Goal: Obtain resource: Download file/media

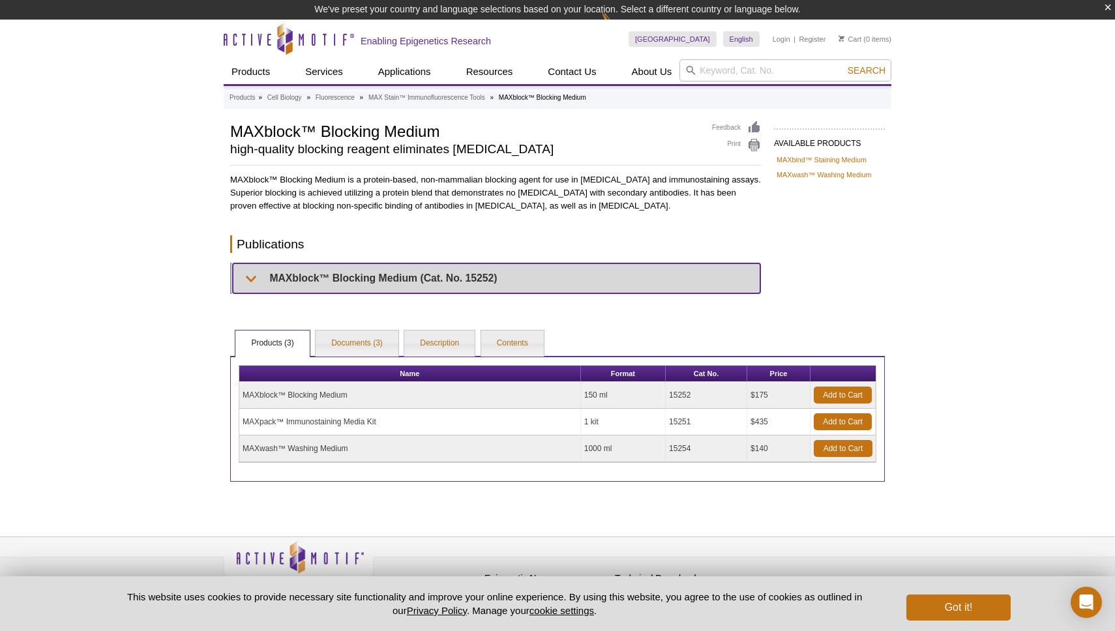
click at [412, 277] on summary "MAXblock™ Blocking Medium (Cat. No. 15252)" at bounding box center [496, 277] width 527 height 29
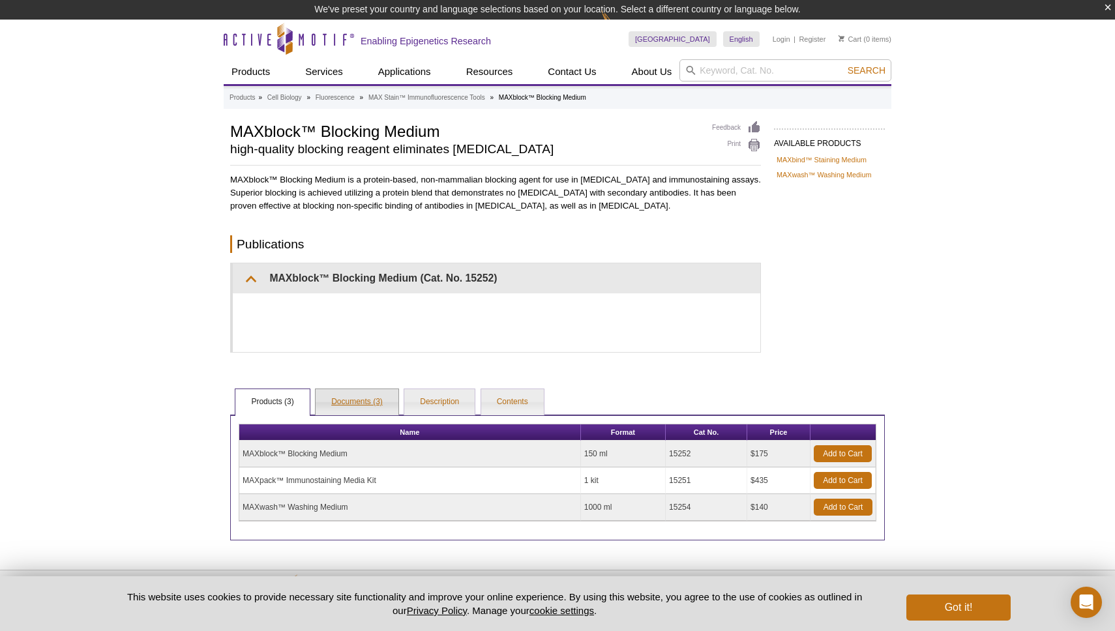
click at [381, 406] on link "Documents (3)" at bounding box center [356, 402] width 83 height 26
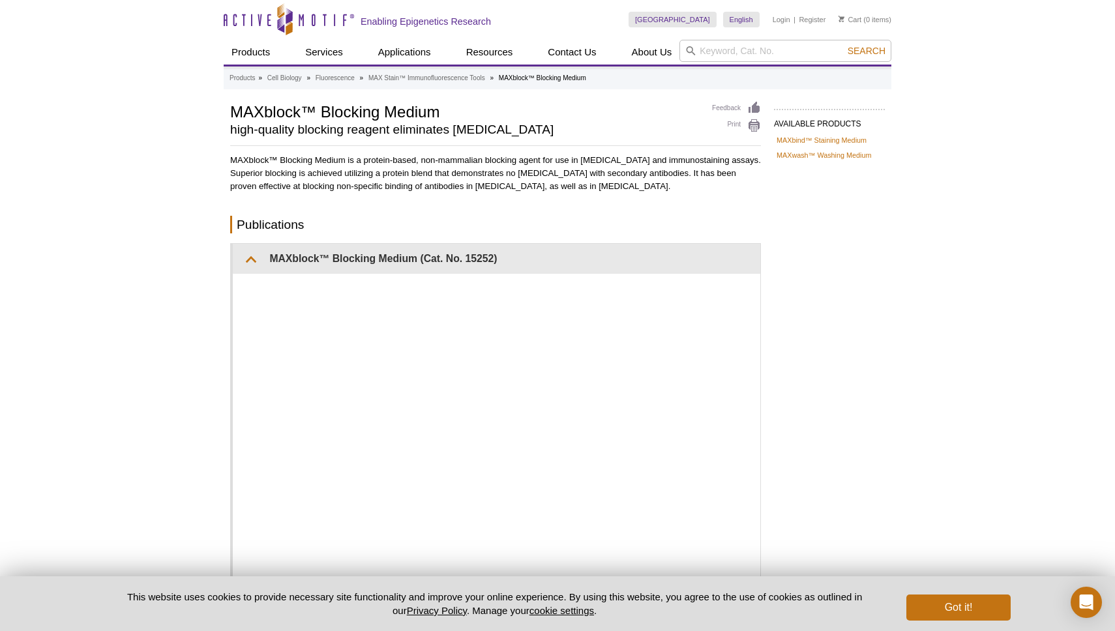
scroll to position [26, 0]
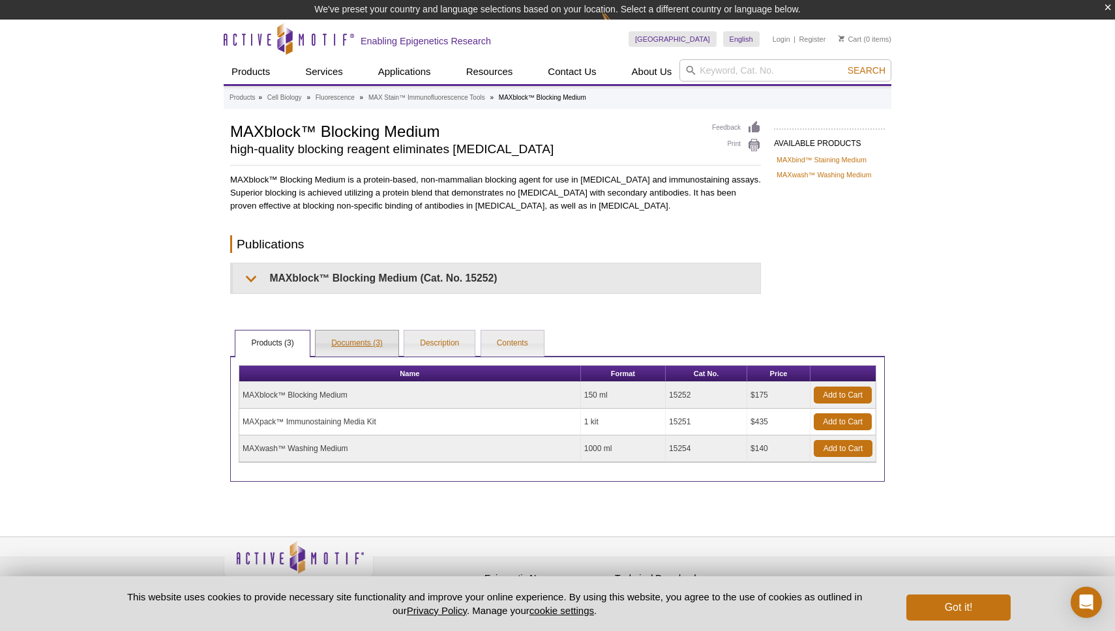
click at [382, 334] on link "Documents (3)" at bounding box center [356, 343] width 83 height 26
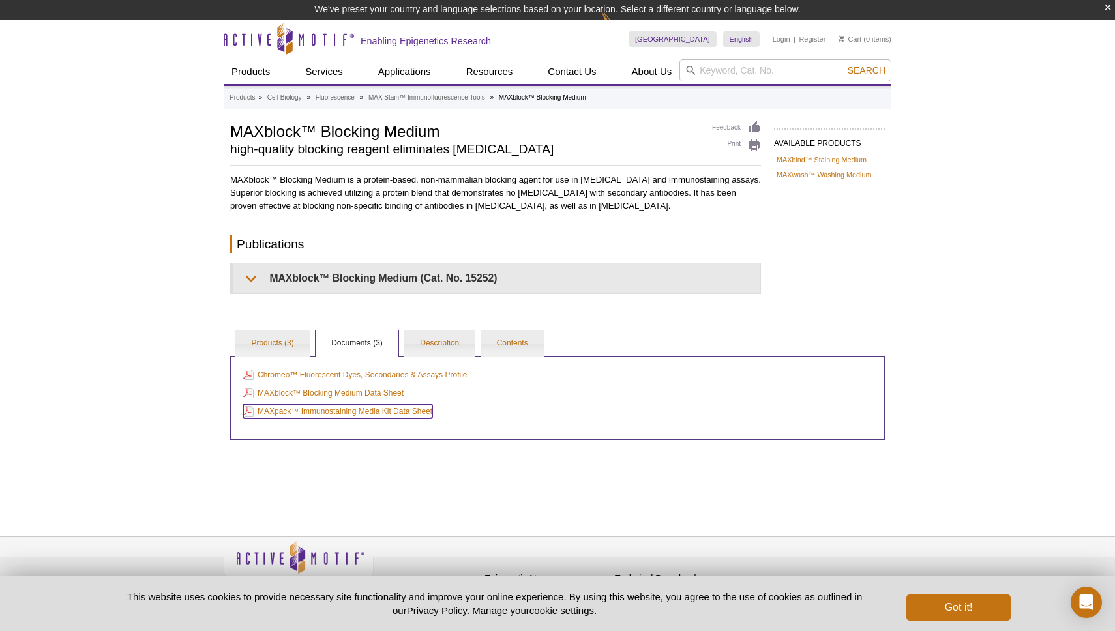
click at [392, 411] on link "MAXpack™ Immunostaining Media Kit Data Sheet" at bounding box center [337, 411] width 189 height 14
